Goal: Task Accomplishment & Management: Manage account settings

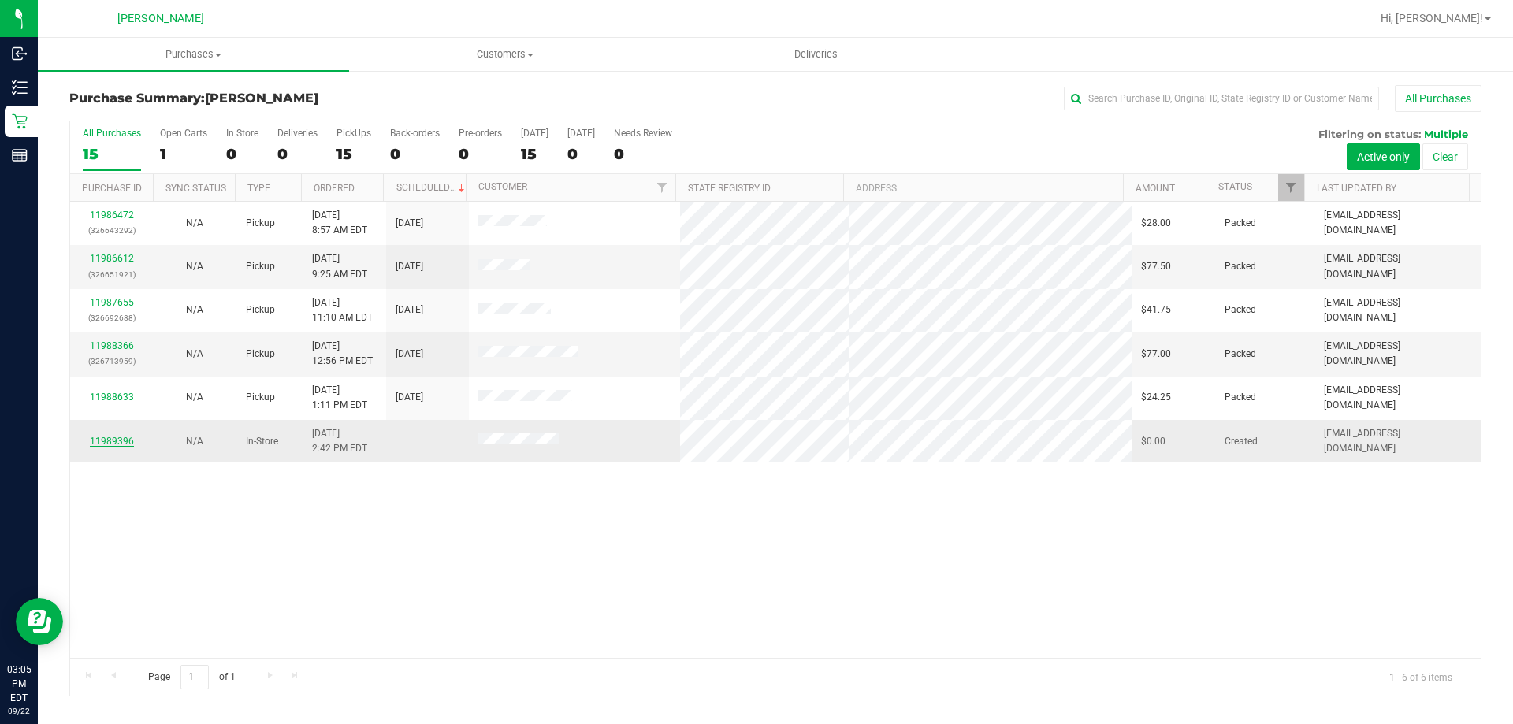
click at [107, 440] on link "11989396" at bounding box center [112, 441] width 44 height 11
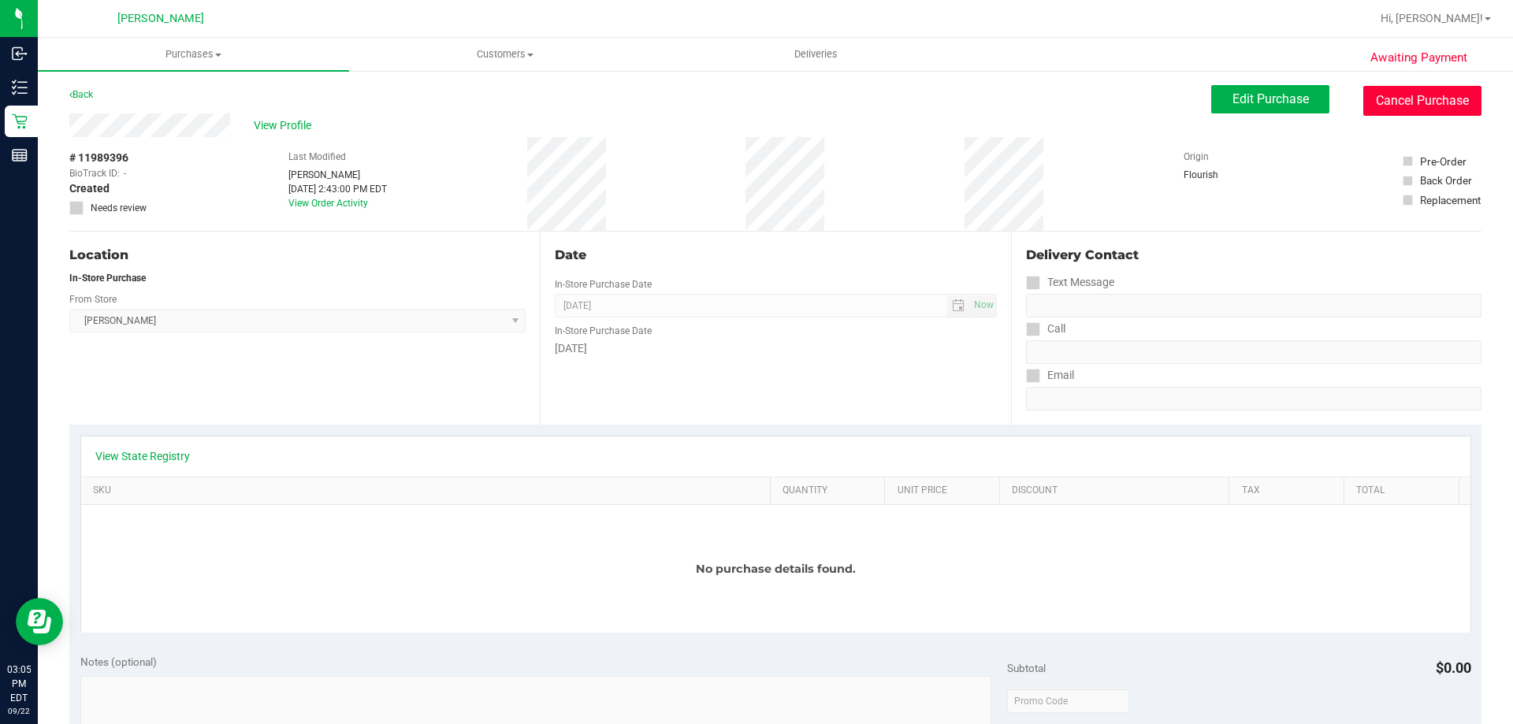
click at [717, 113] on button "Cancel Purchase" at bounding box center [1423, 101] width 118 height 30
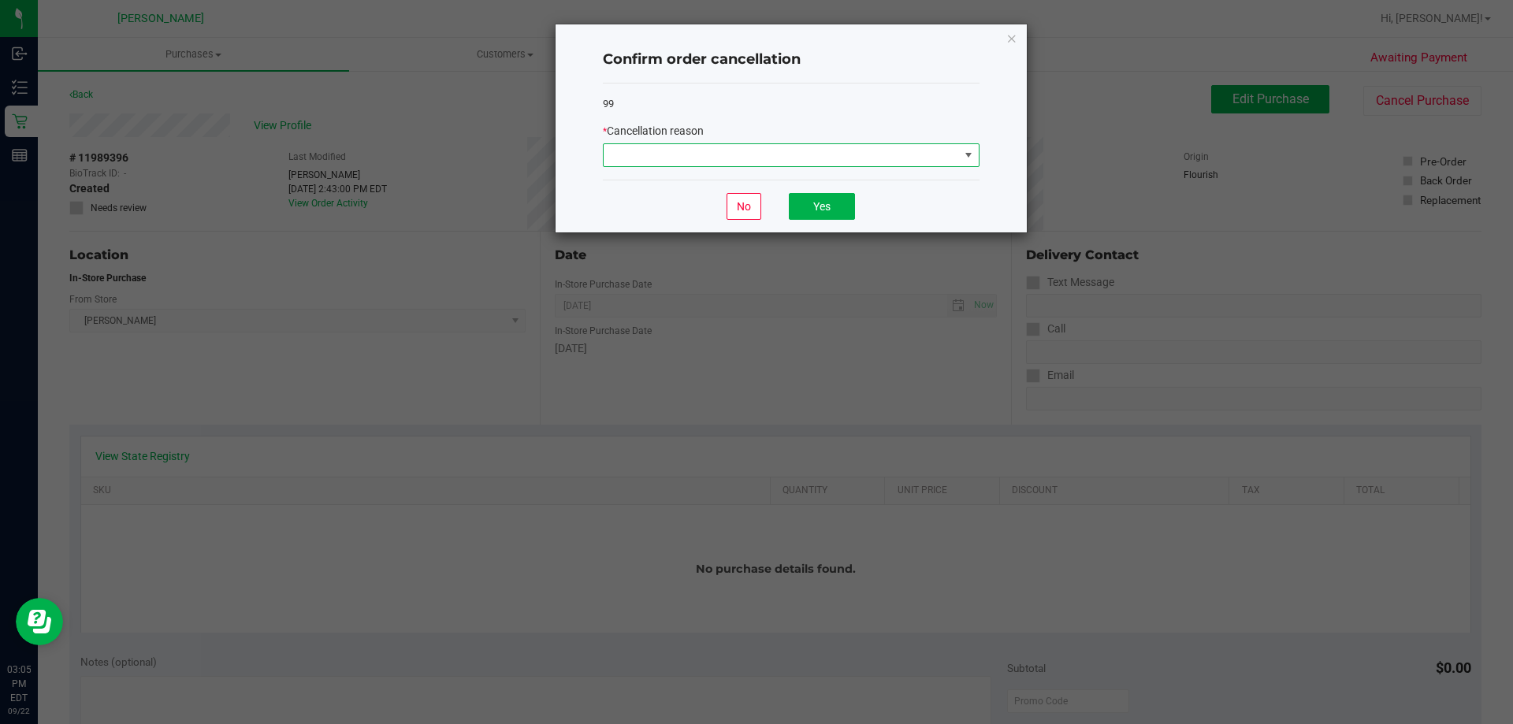
click at [675, 165] on span at bounding box center [781, 155] width 355 height 22
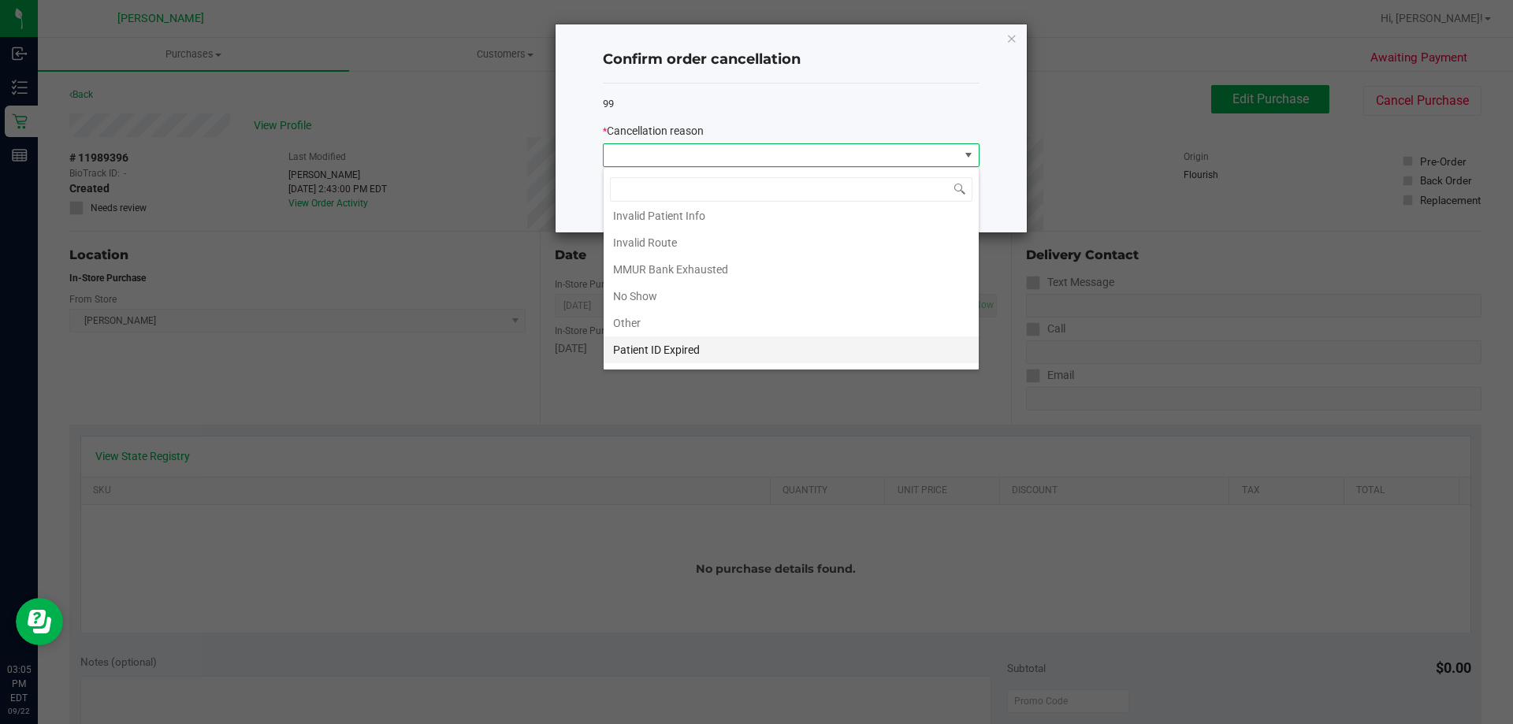
scroll to position [79, 0]
click at [627, 307] on li "Other" at bounding box center [791, 305] width 375 height 27
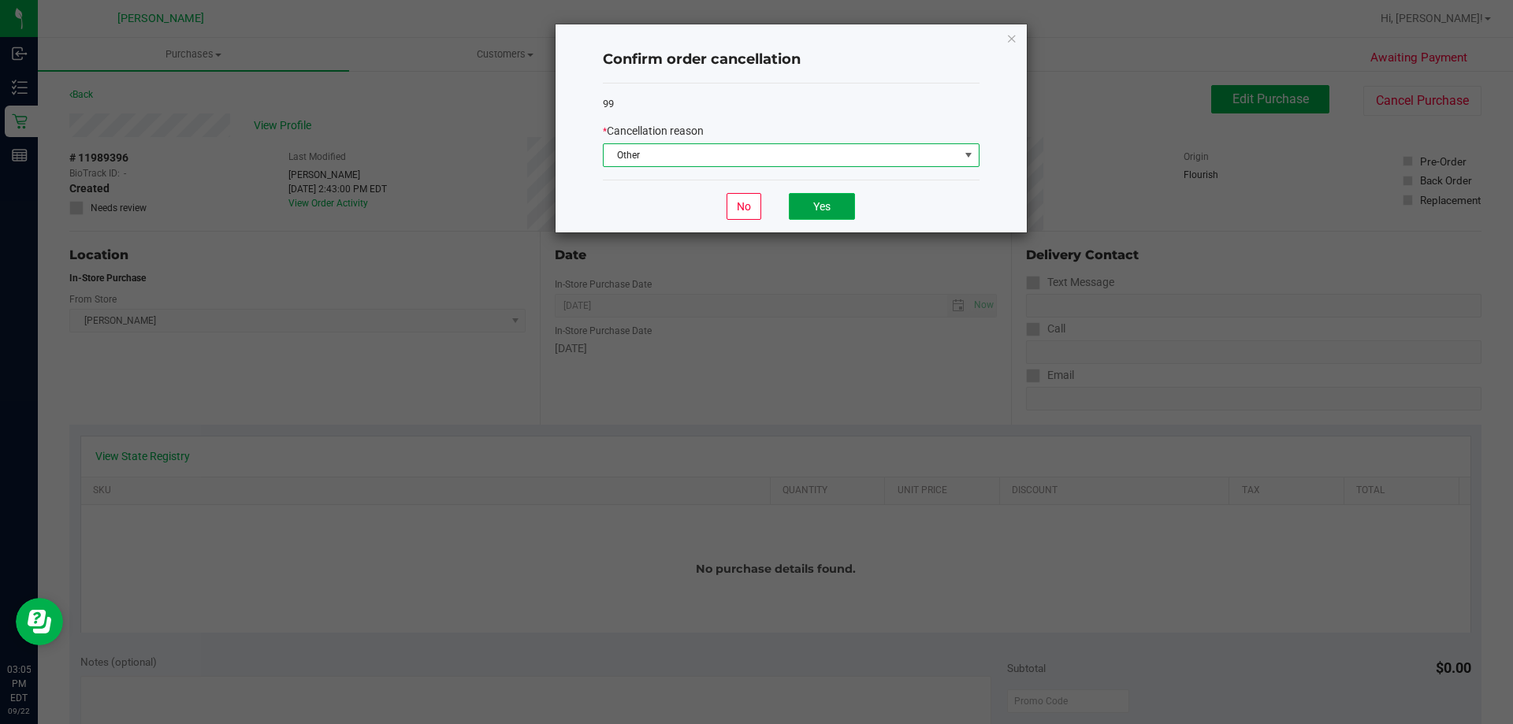
click at [717, 202] on button "Yes" at bounding box center [822, 206] width 66 height 27
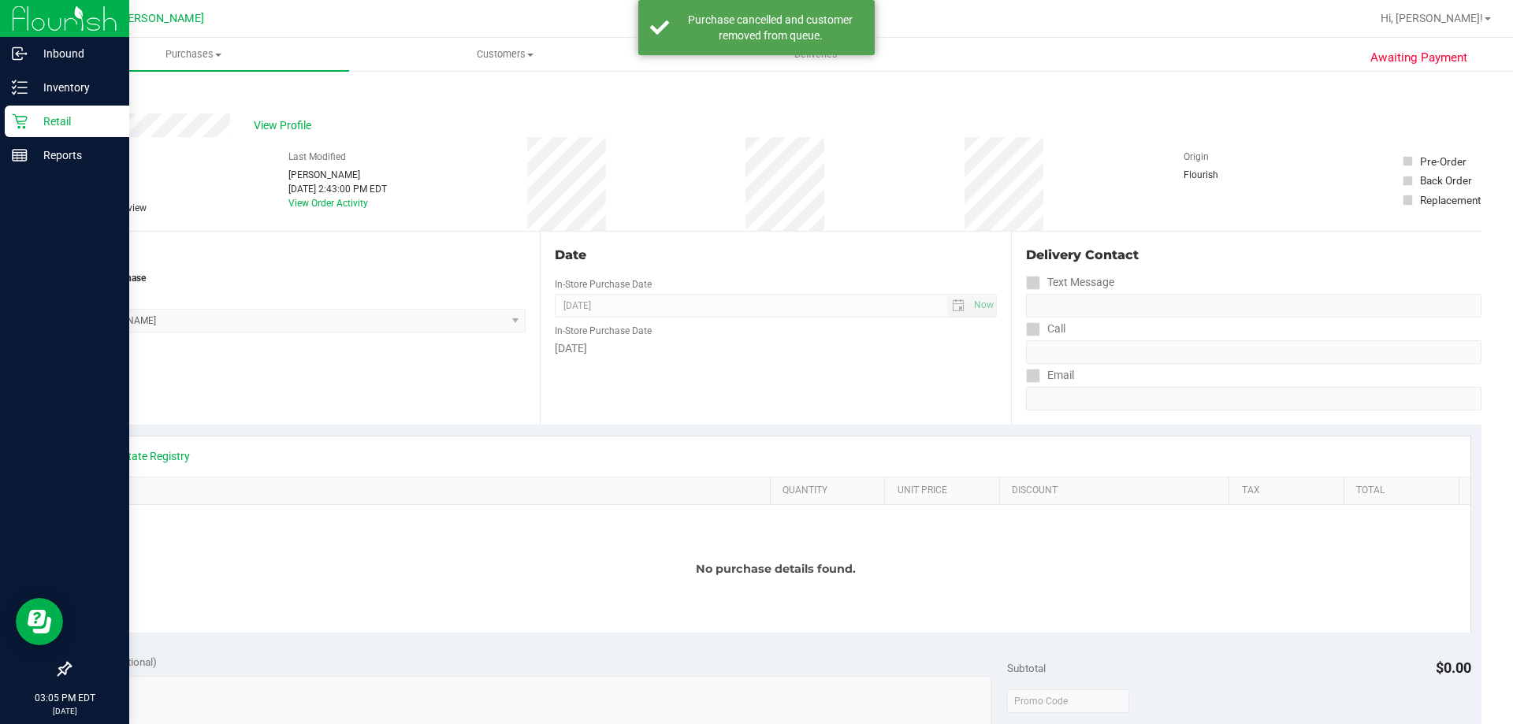
click at [52, 117] on p "Retail" at bounding box center [75, 121] width 95 height 19
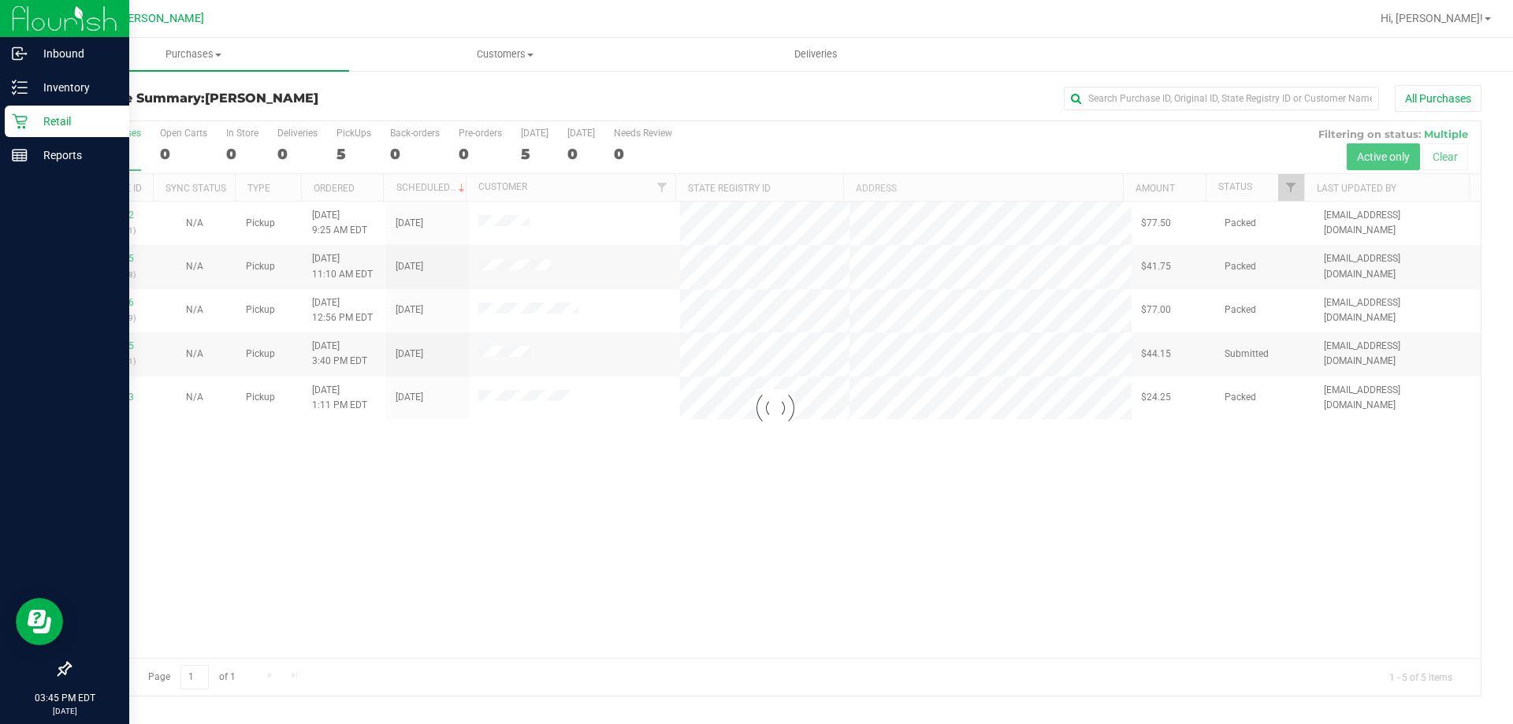
click at [38, 116] on p "Retail" at bounding box center [75, 121] width 95 height 19
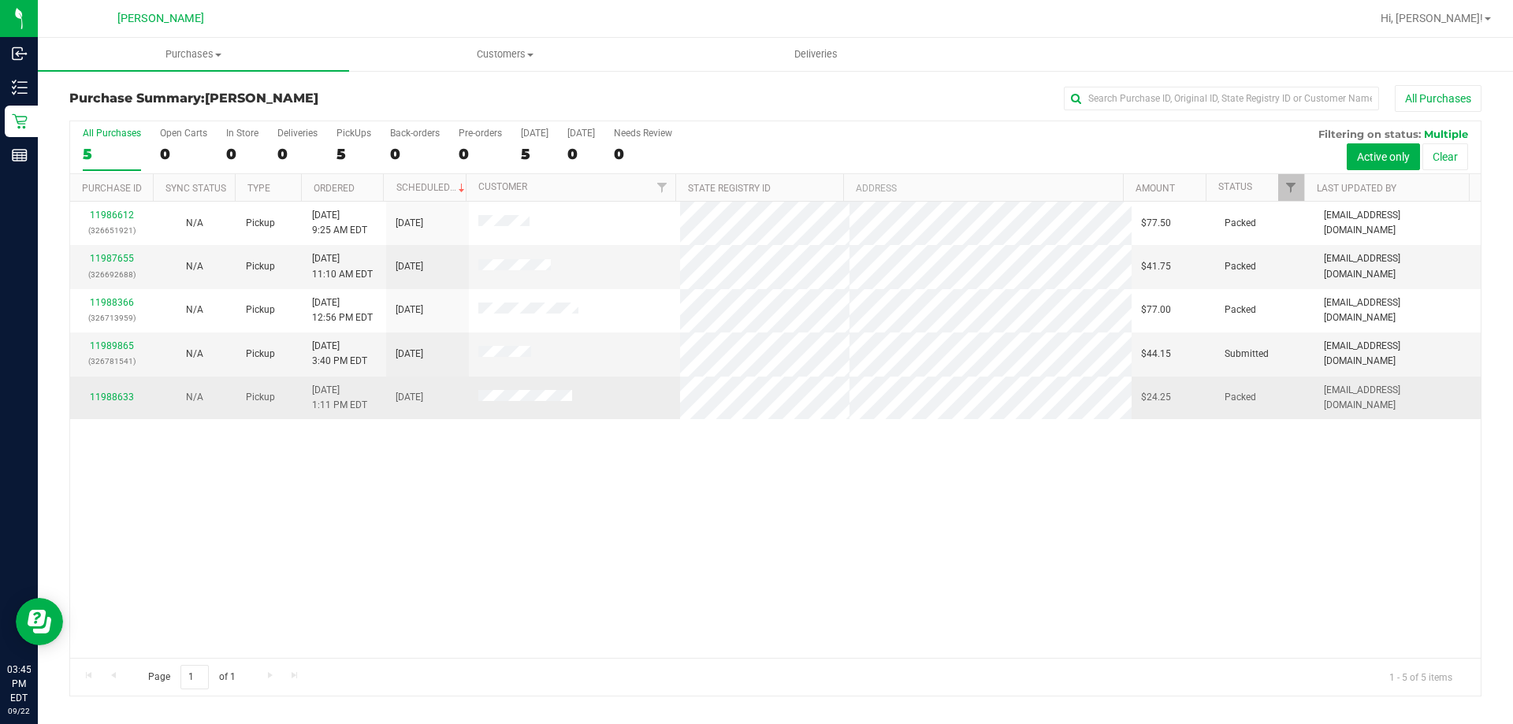
click at [113, 403] on div "11988633" at bounding box center [112, 397] width 64 height 15
click at [118, 396] on link "11988633" at bounding box center [112, 397] width 44 height 11
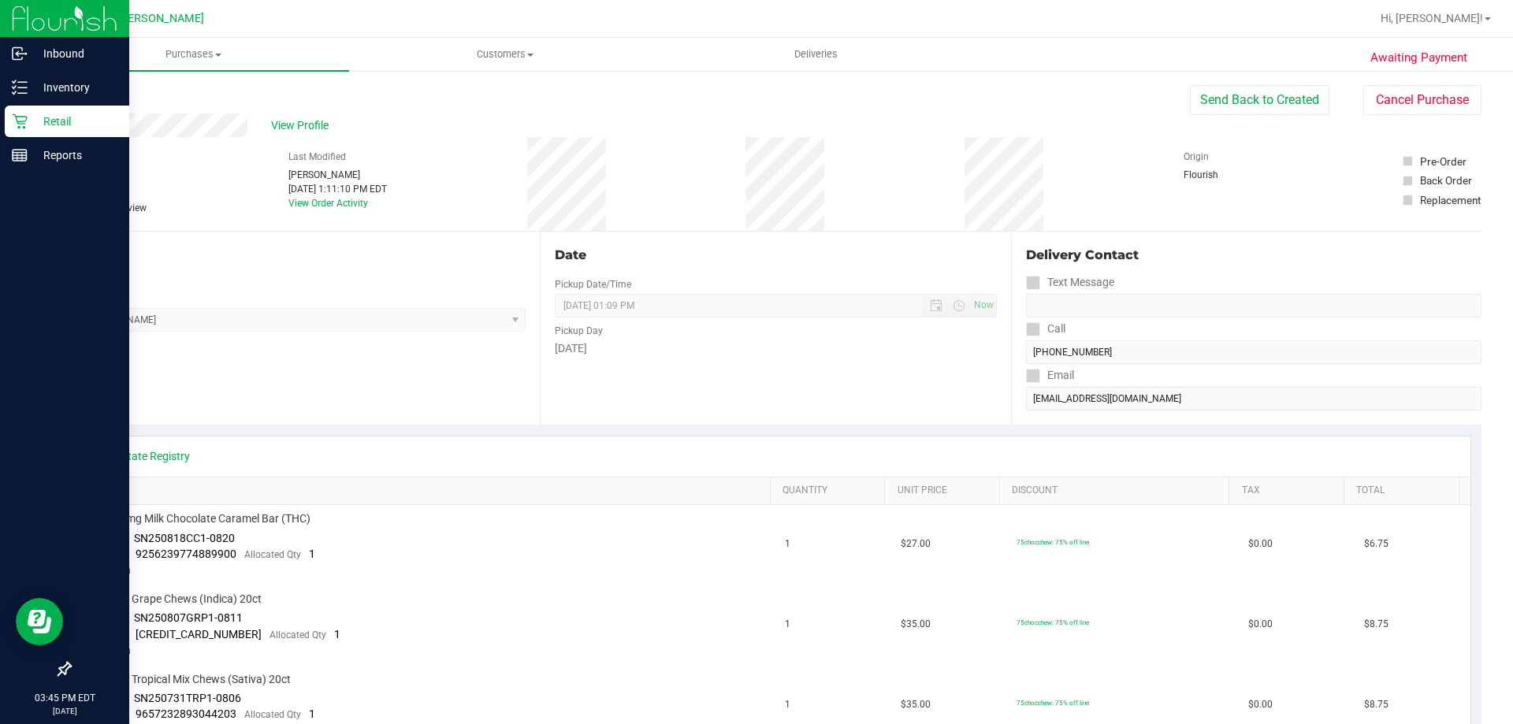
click at [41, 117] on p "Retail" at bounding box center [75, 121] width 95 height 19
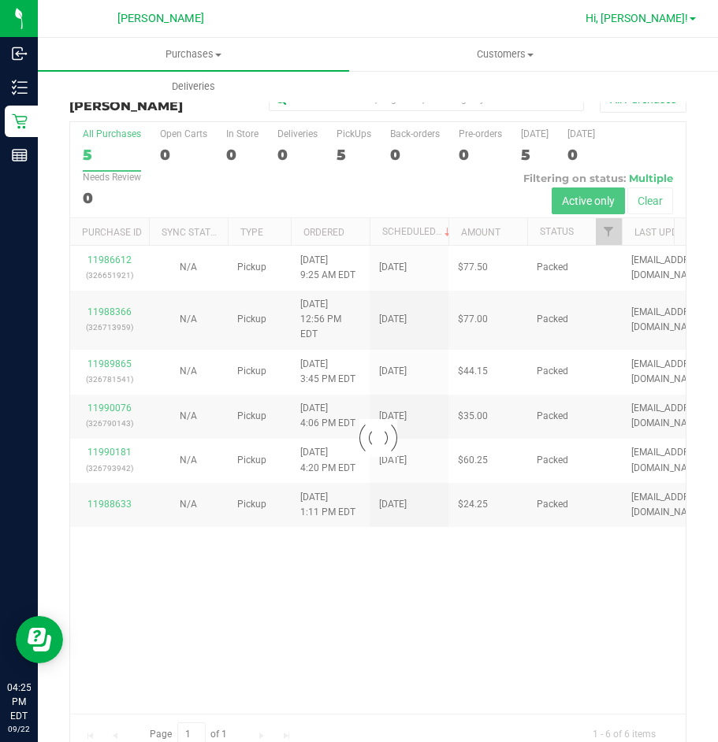
click at [666, 23] on span "Hi, [PERSON_NAME]!" at bounding box center [637, 18] width 102 height 13
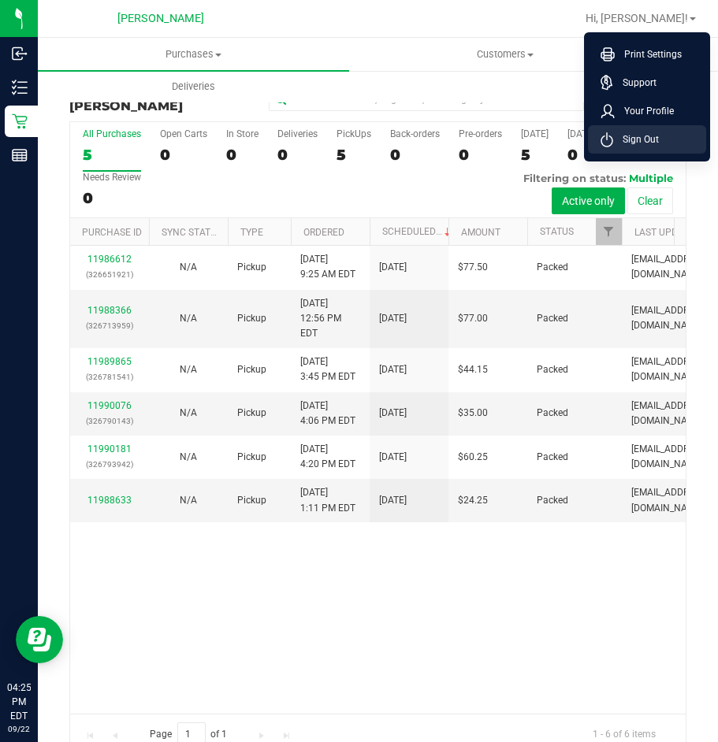
click at [649, 136] on span "Sign Out" at bounding box center [636, 140] width 46 height 16
